Goal: Information Seeking & Learning: Learn about a topic

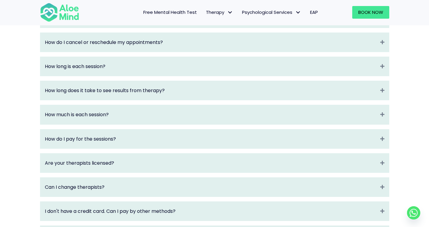
scroll to position [1000, 0]
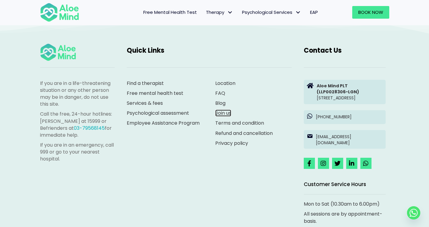
click at [221, 117] on link "Join us" at bounding box center [223, 113] width 16 height 7
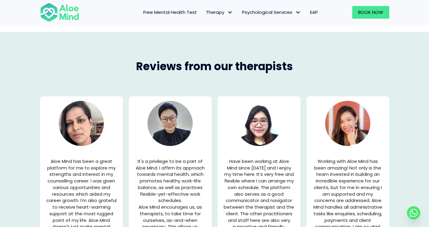
scroll to position [765, 0]
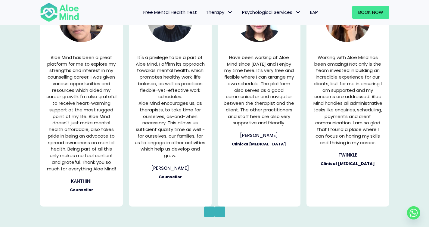
click at [21, 99] on div "Reviews from our therapists I am thankful for the opportunity given to me to wo…" at bounding box center [214, 84] width 429 height 313
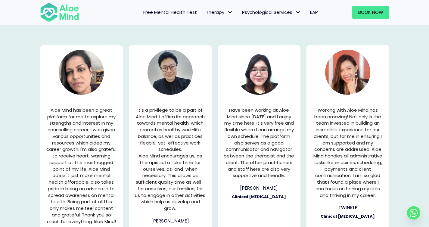
click at [358, 127] on p "Working with Aloe Mind has been amazing! Not only is the team invested in build…" at bounding box center [348, 153] width 71 height 92
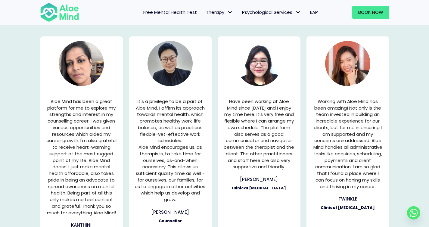
scroll to position [818, 0]
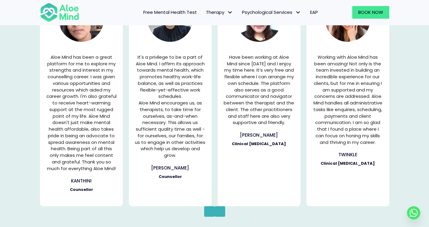
click at [204, 209] on button "Previous" at bounding box center [209, 211] width 11 height 11
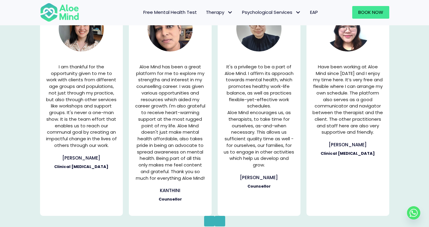
scroll to position [807, 0]
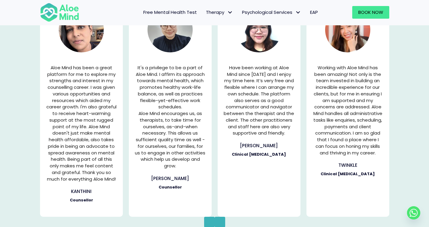
click at [224, 221] on button "Next" at bounding box center [220, 222] width 11 height 11
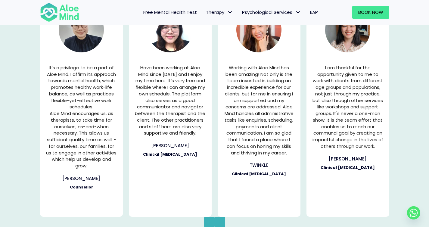
click at [224, 221] on button "Next" at bounding box center [220, 222] width 11 height 11
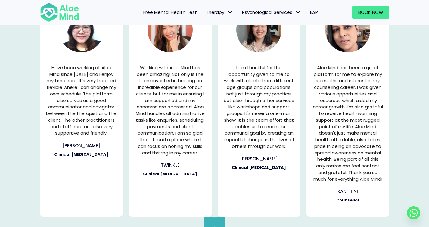
click at [224, 221] on button "Next" at bounding box center [220, 222] width 11 height 11
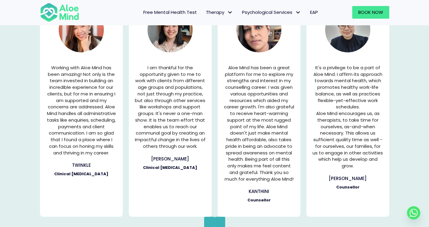
click at [224, 221] on button "Next" at bounding box center [220, 222] width 11 height 11
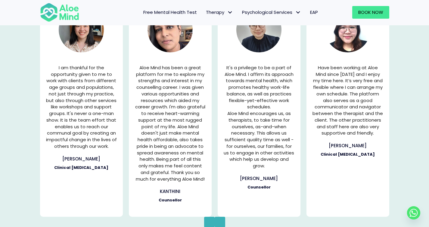
click at [224, 221] on button "Next" at bounding box center [220, 222] width 11 height 11
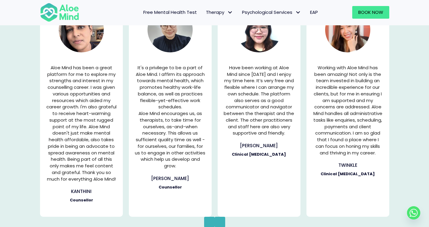
click at [224, 221] on button "Next" at bounding box center [220, 222] width 11 height 11
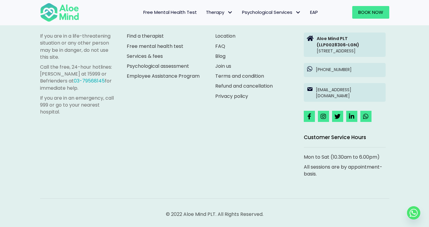
scroll to position [1113, 0]
